Goal: Entertainment & Leisure: Consume media (video, audio)

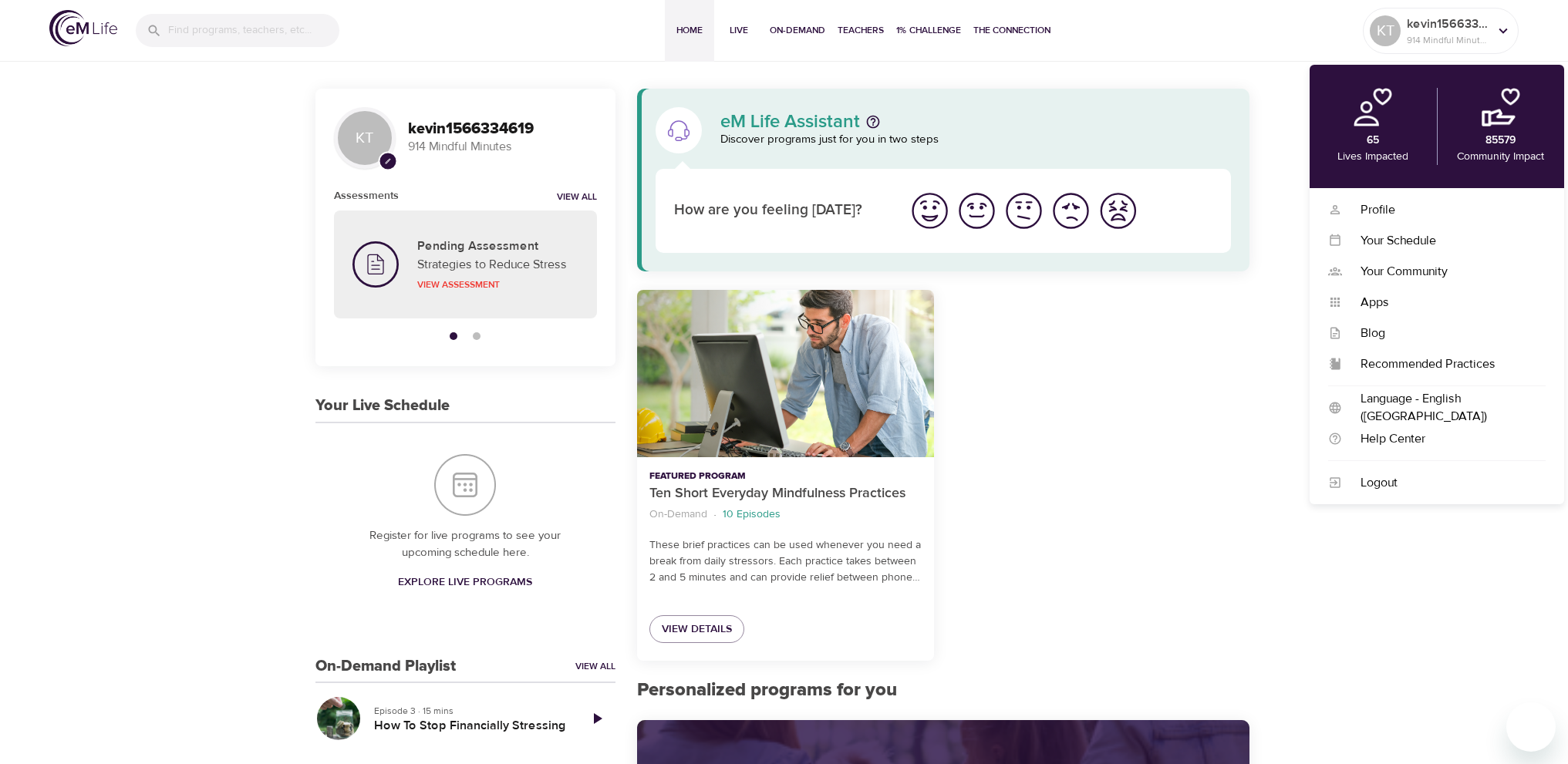
click at [1374, 206] on div "Profile" at bounding box center [1444, 210] width 204 height 18
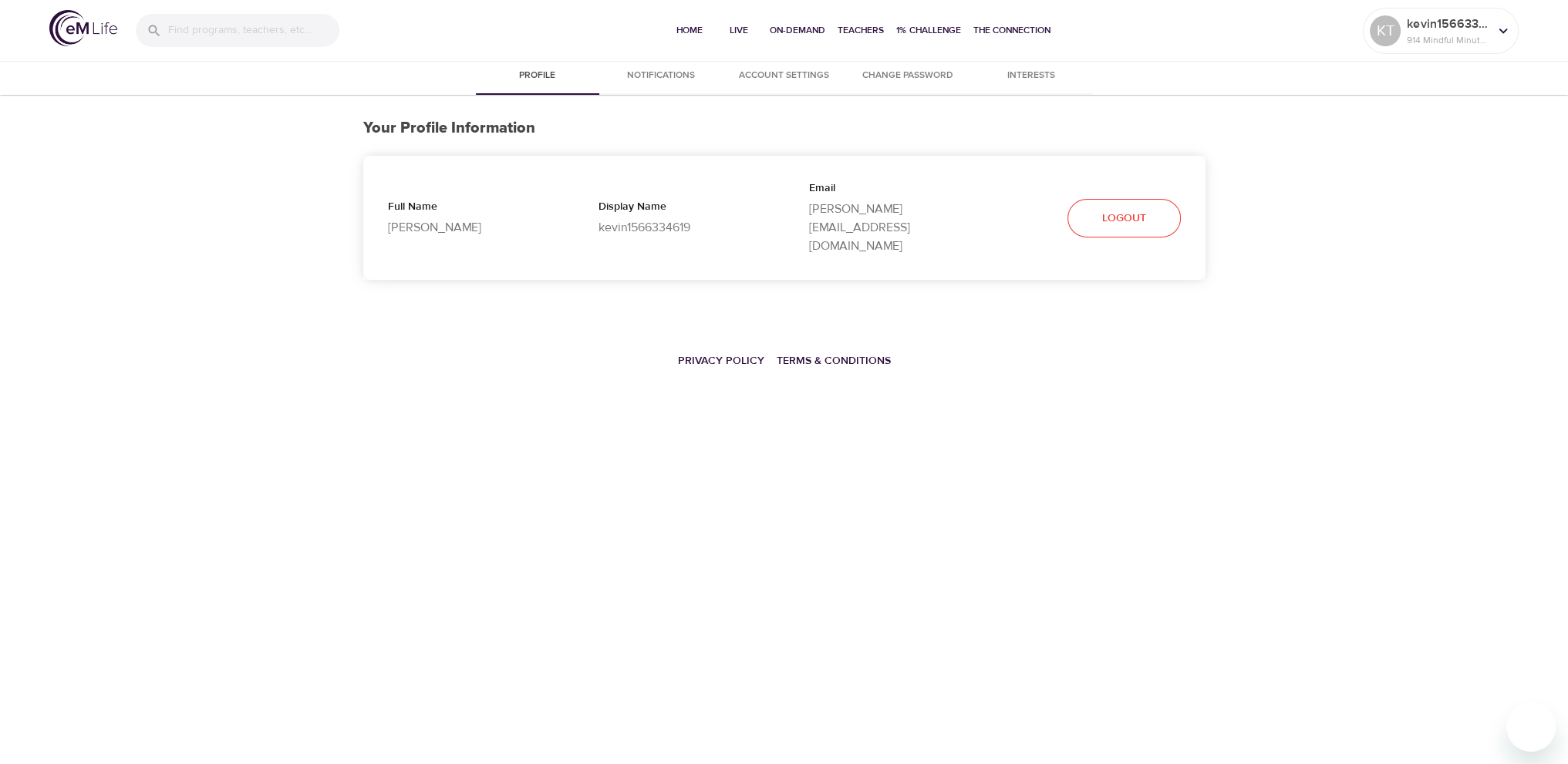
select select "10"
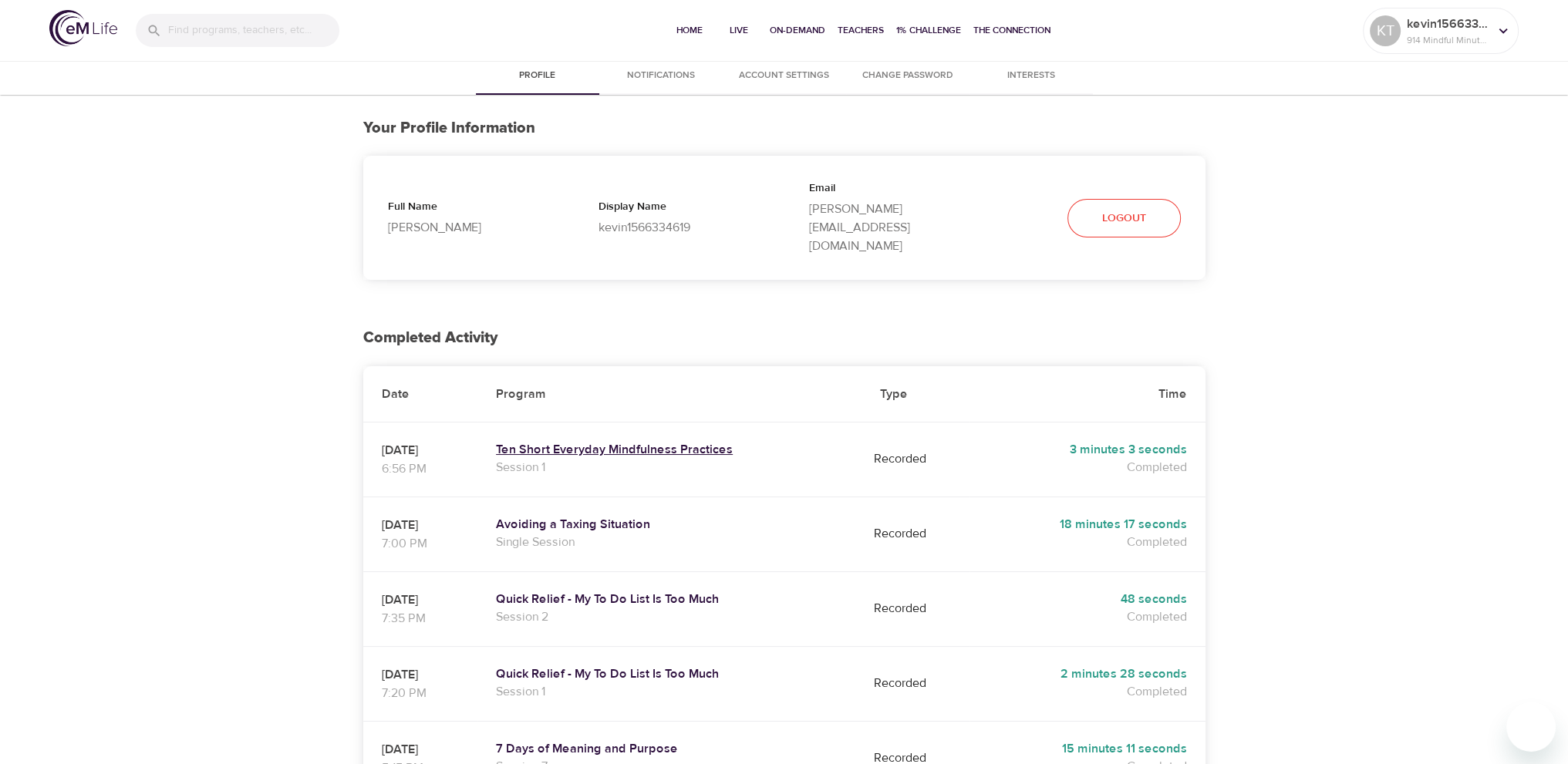
click at [661, 442] on h5 "Ten Short Everyday Mindfulness Practices" at bounding box center [669, 450] width 347 height 17
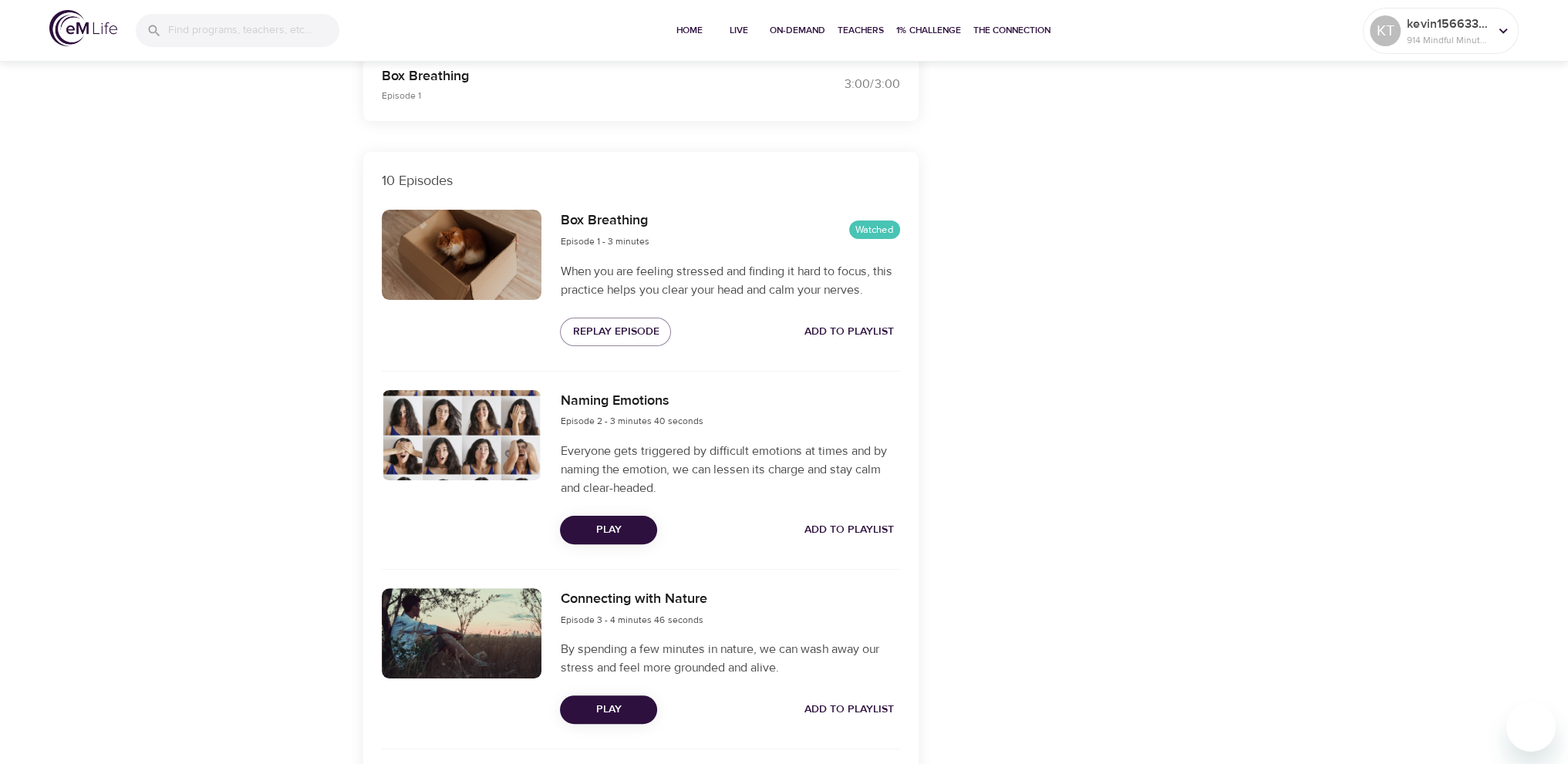
scroll to position [463, 0]
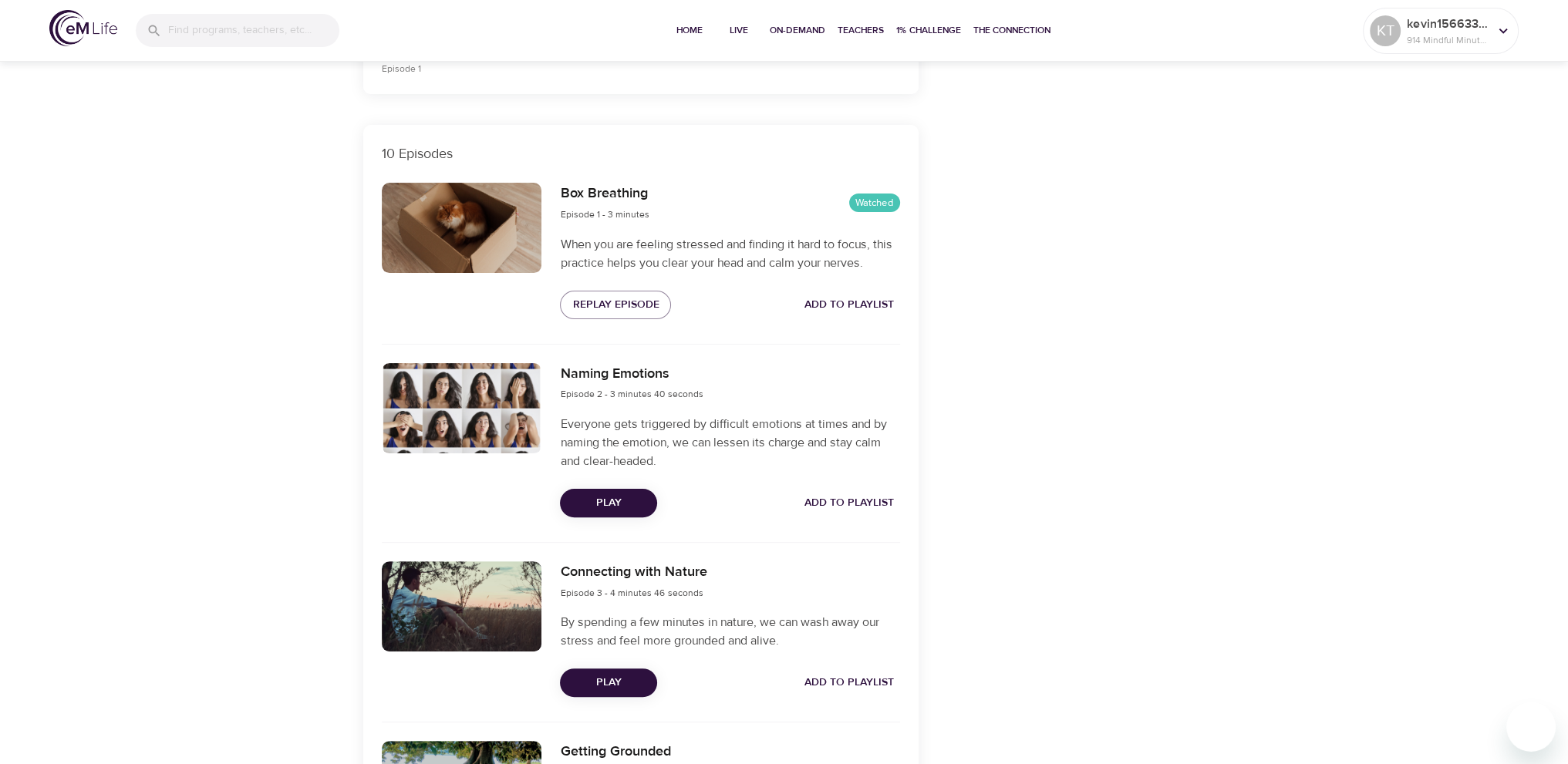
click at [605, 499] on span "Play" at bounding box center [609, 503] width 72 height 19
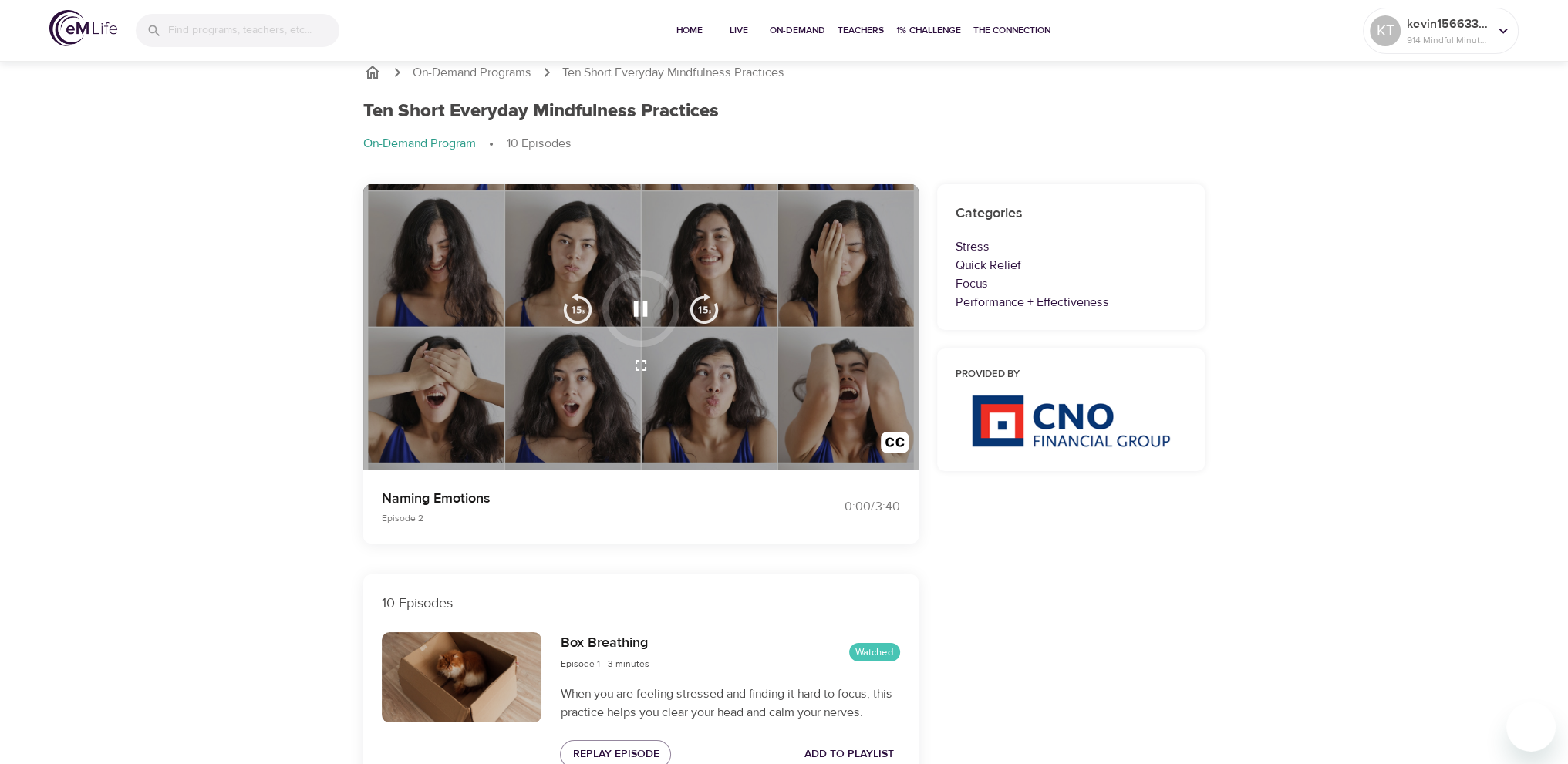
scroll to position [0, 0]
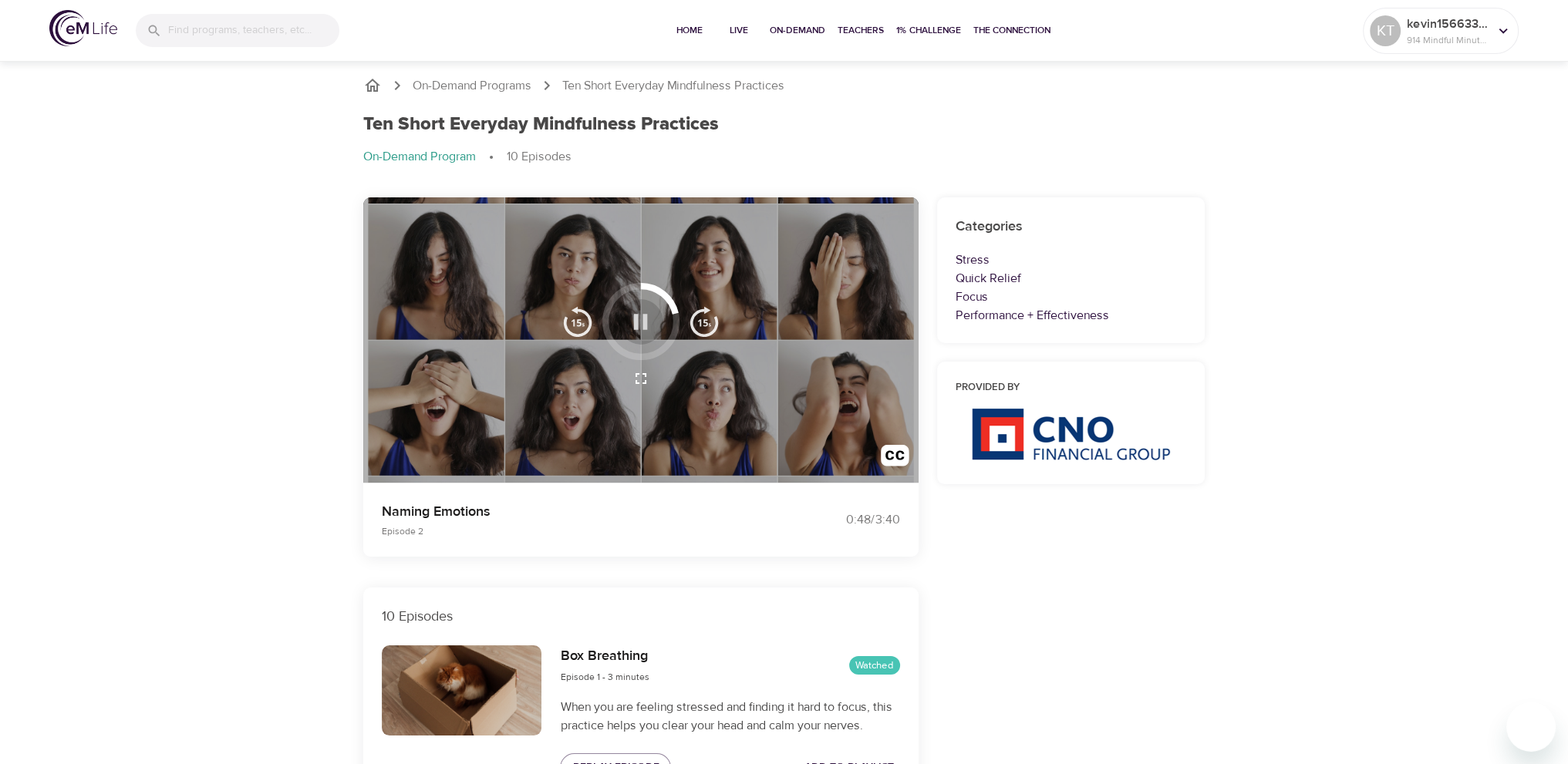
click at [636, 316] on icon "button" at bounding box center [641, 322] width 14 height 16
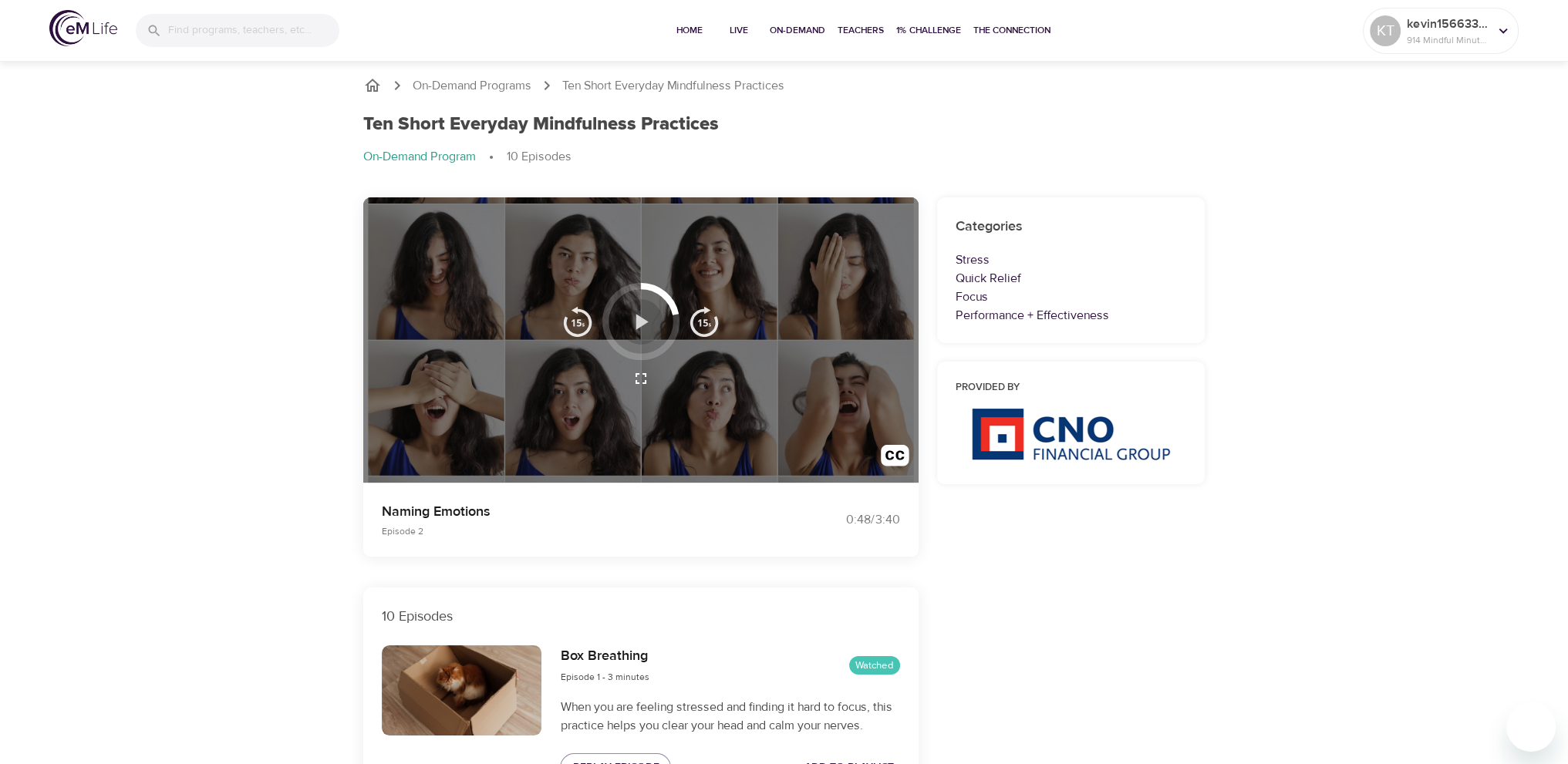
click at [635, 317] on icon "button" at bounding box center [640, 322] width 27 height 27
